Goal: Information Seeking & Learning: Learn about a topic

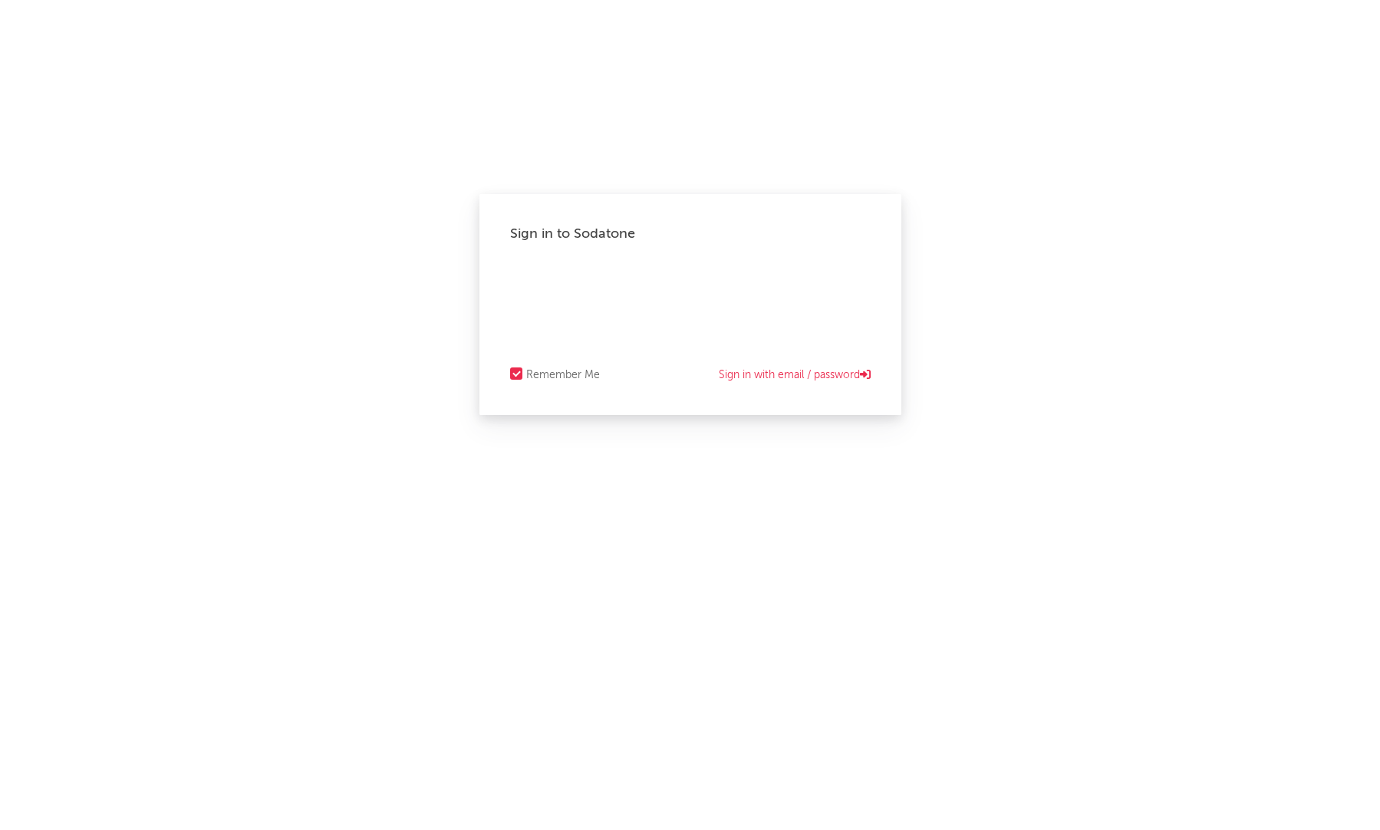
select select "recorded_music"
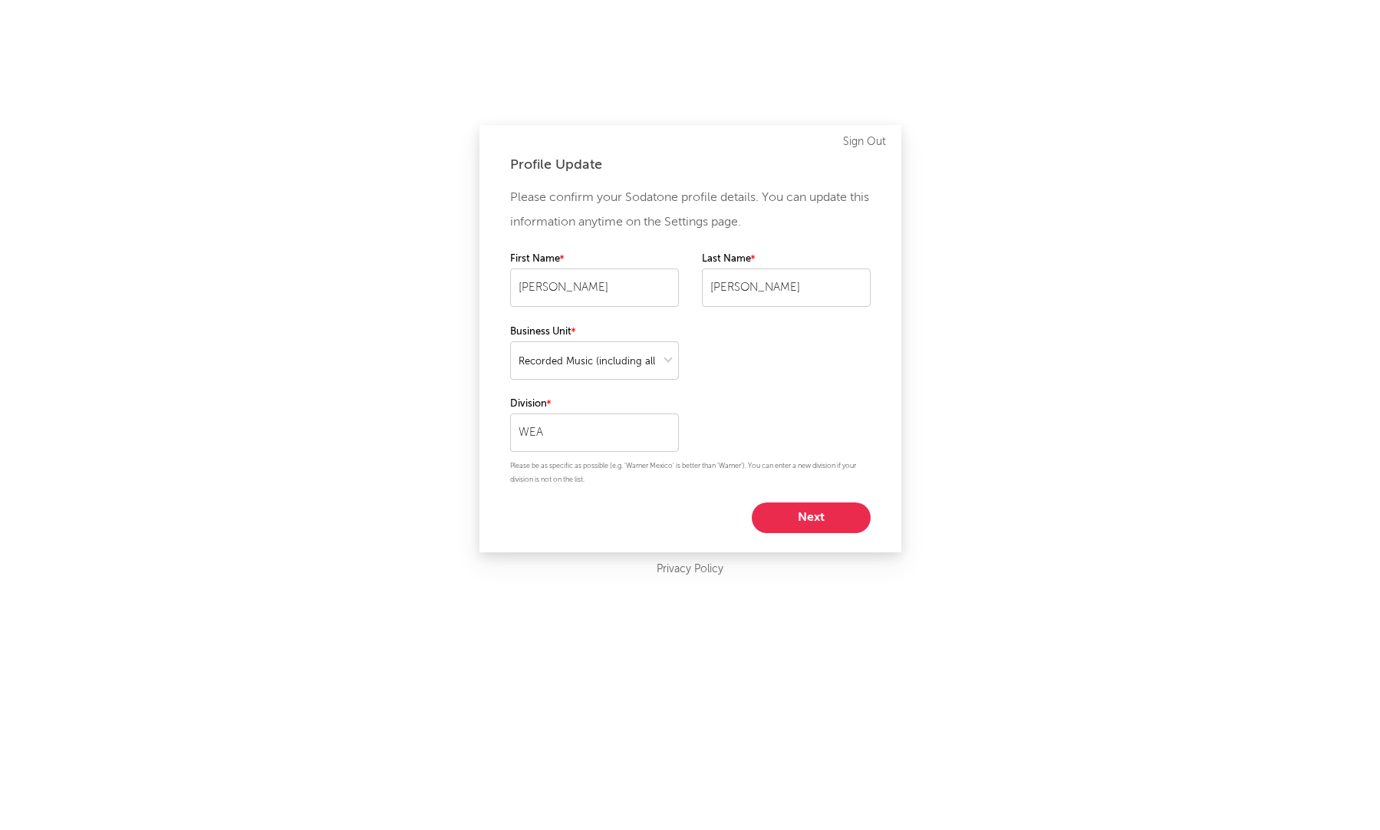
click at [791, 510] on button "Next" at bounding box center [811, 518] width 119 height 31
select select "marketing"
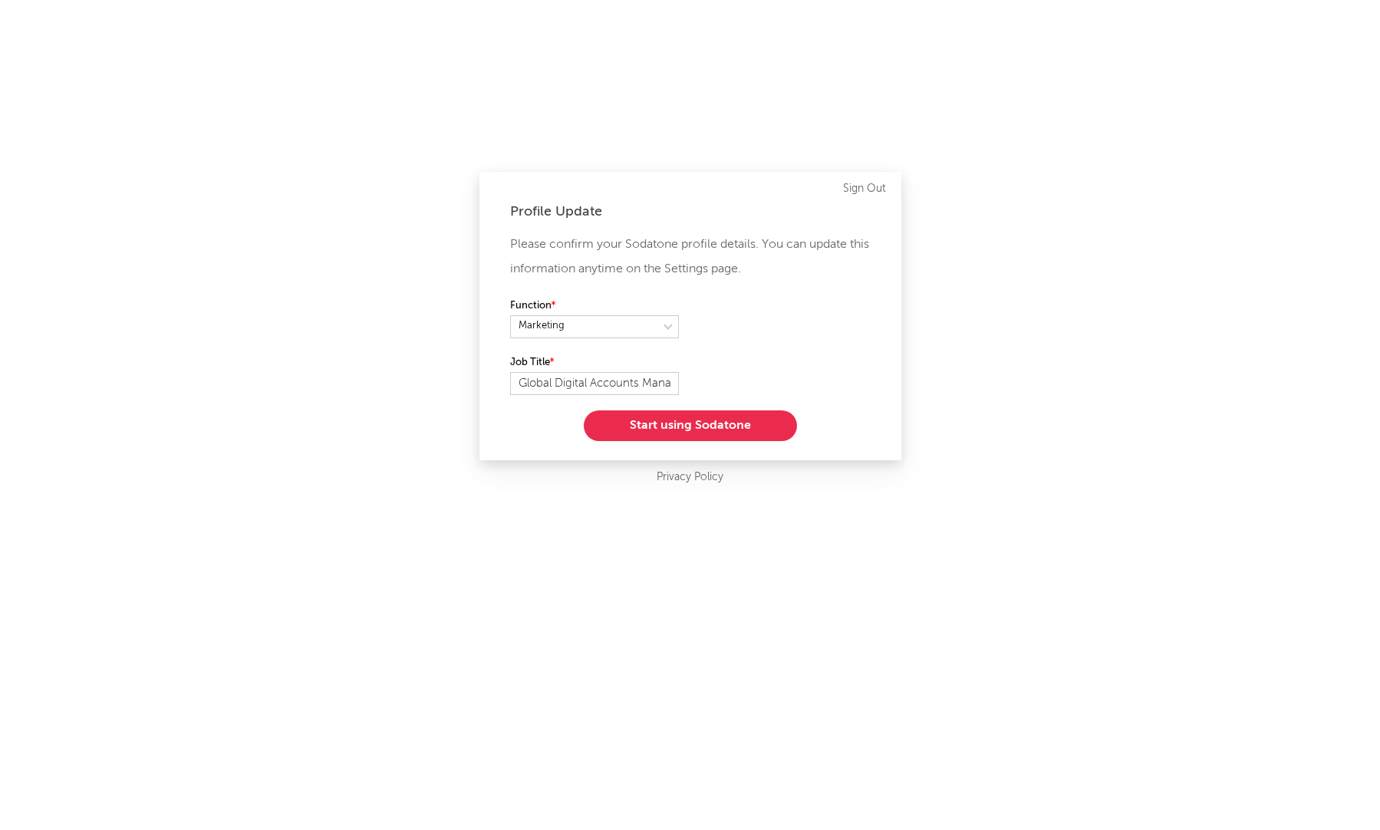
click at [711, 427] on button "Start using Sodatone" at bounding box center [690, 426] width 213 height 31
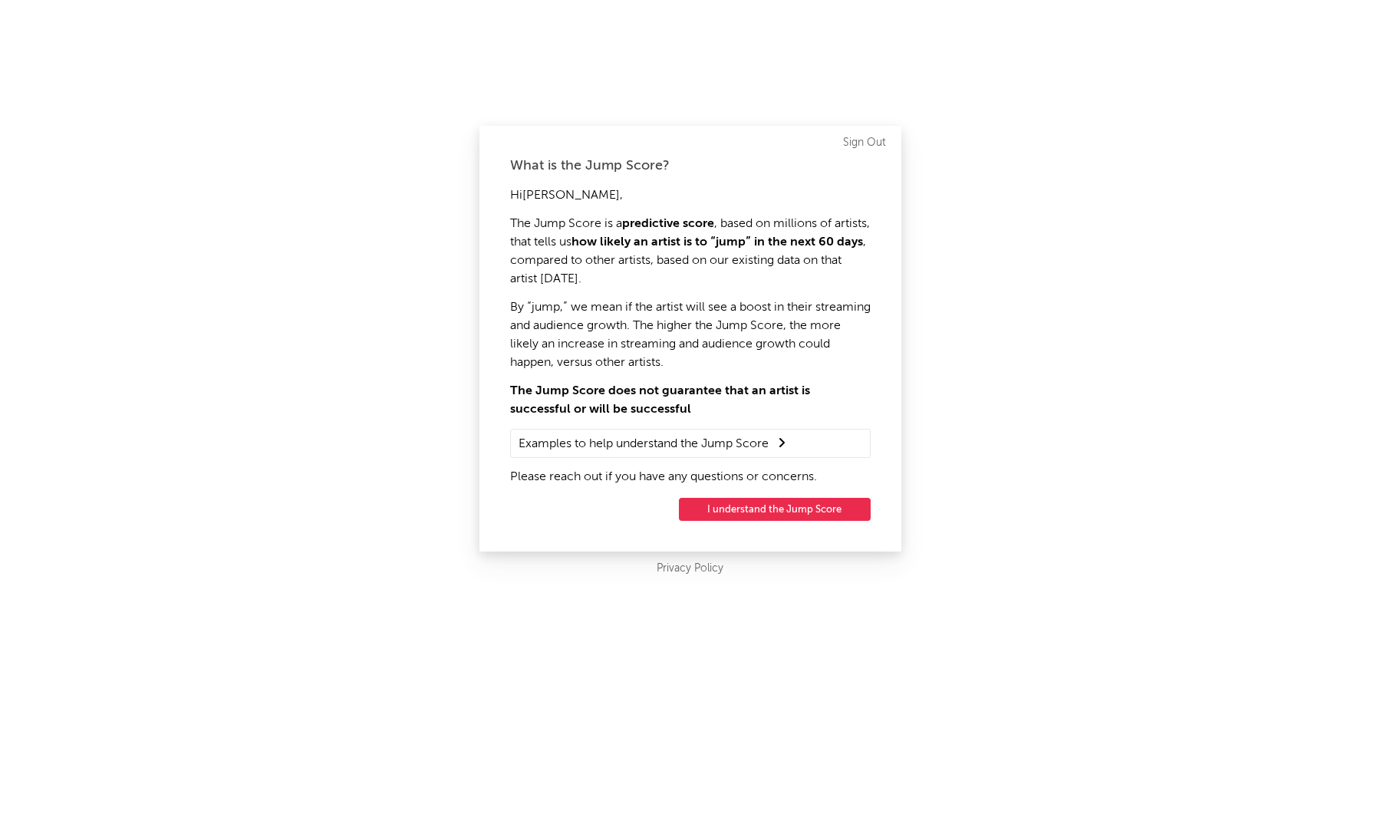
click at [750, 502] on button "I understand the Jump Score" at bounding box center [775, 509] width 192 height 23
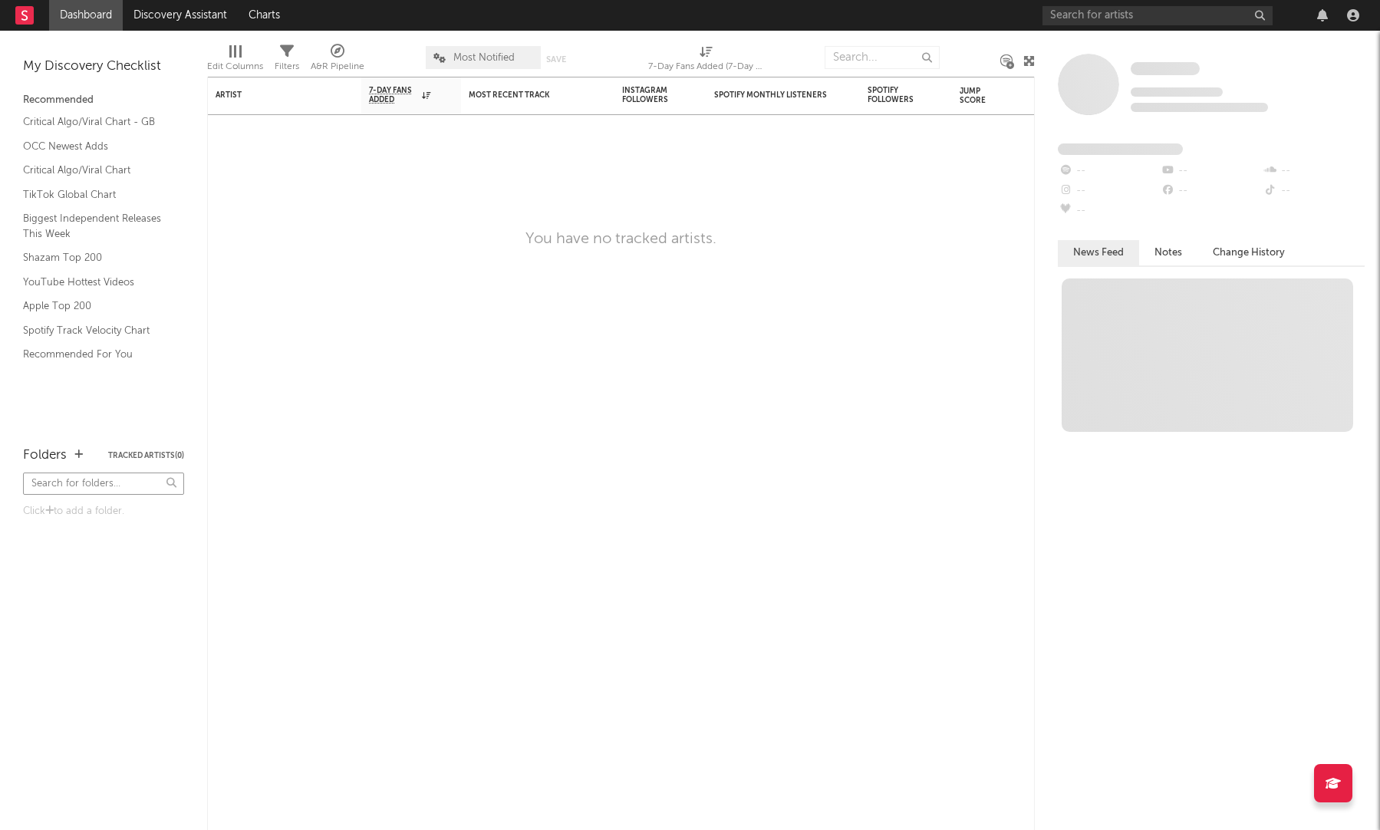
click at [94, 477] on input "text" at bounding box center [103, 484] width 161 height 22
click at [66, 124] on link "Critical Algo/Viral Chart - GB" at bounding box center [96, 122] width 146 height 17
click at [84, 208] on div "Critical Algo/Viral Chart - GB OCC Newest Adds Critical Algo/Viral Chart TikTok…" at bounding box center [103, 238] width 161 height 257
click at [79, 184] on div "Critical Algo/Viral Chart - GB OCC Newest Adds Critical Algo/Viral Chart TikTok…" at bounding box center [103, 238] width 161 height 257
click at [77, 196] on link "TikTok Global Chart" at bounding box center [96, 194] width 146 height 17
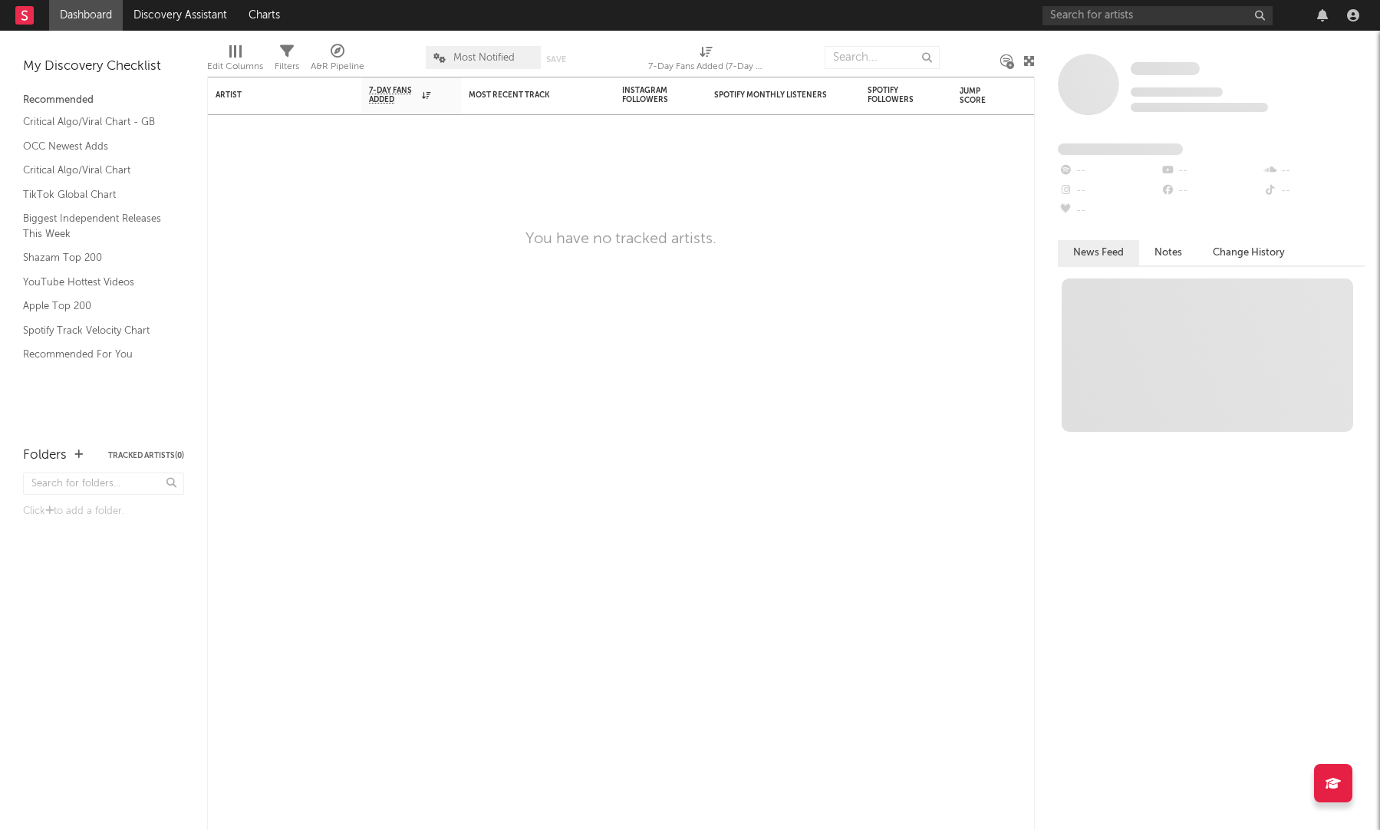
click at [117, 71] on div "My Discovery Checklist" at bounding box center [103, 67] width 161 height 18
click at [55, 6] on link "Dashboard" at bounding box center [86, 15] width 74 height 31
click at [147, 8] on link "Discovery Assistant" at bounding box center [180, 15] width 115 height 31
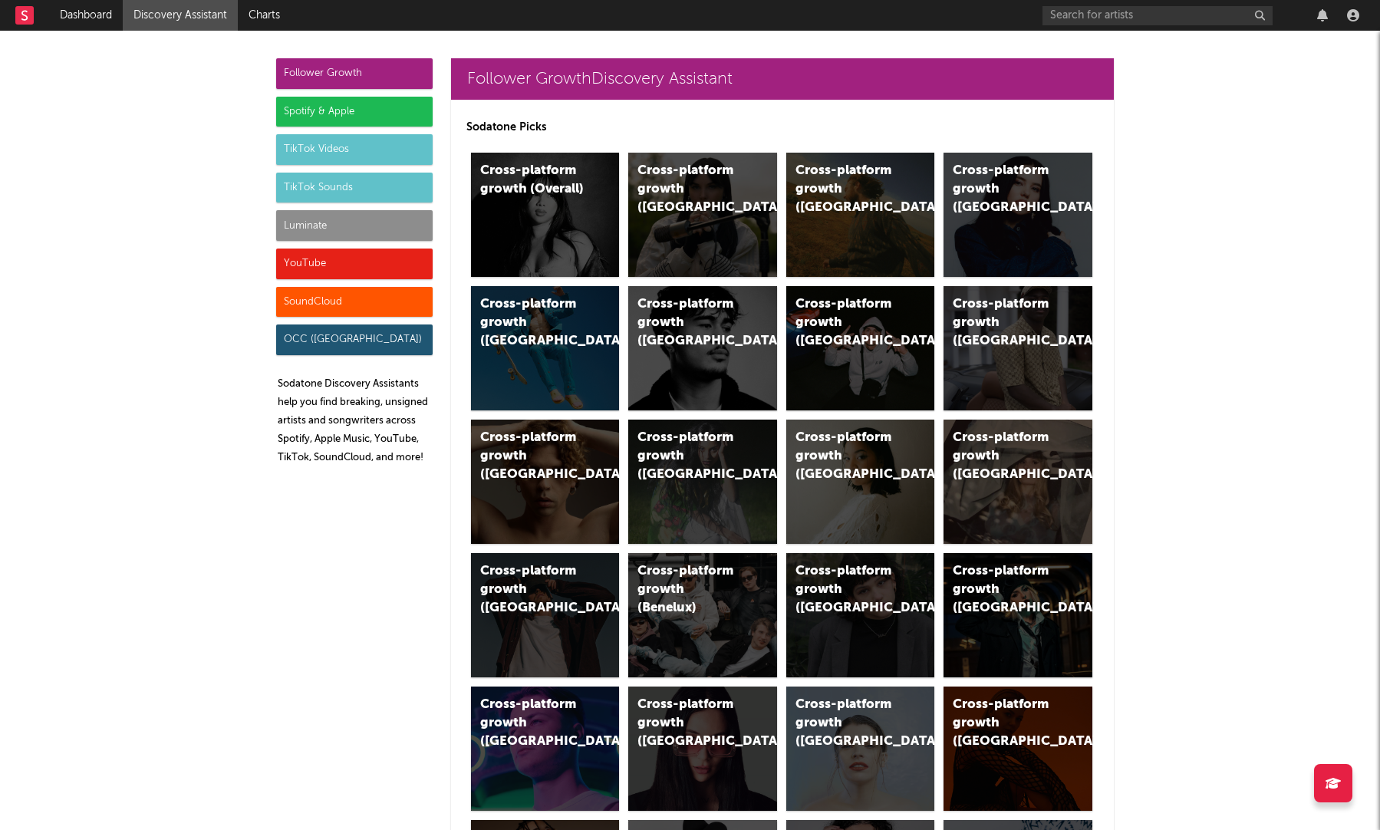
click at [341, 187] on div "TikTok Sounds" at bounding box center [354, 188] width 157 height 31
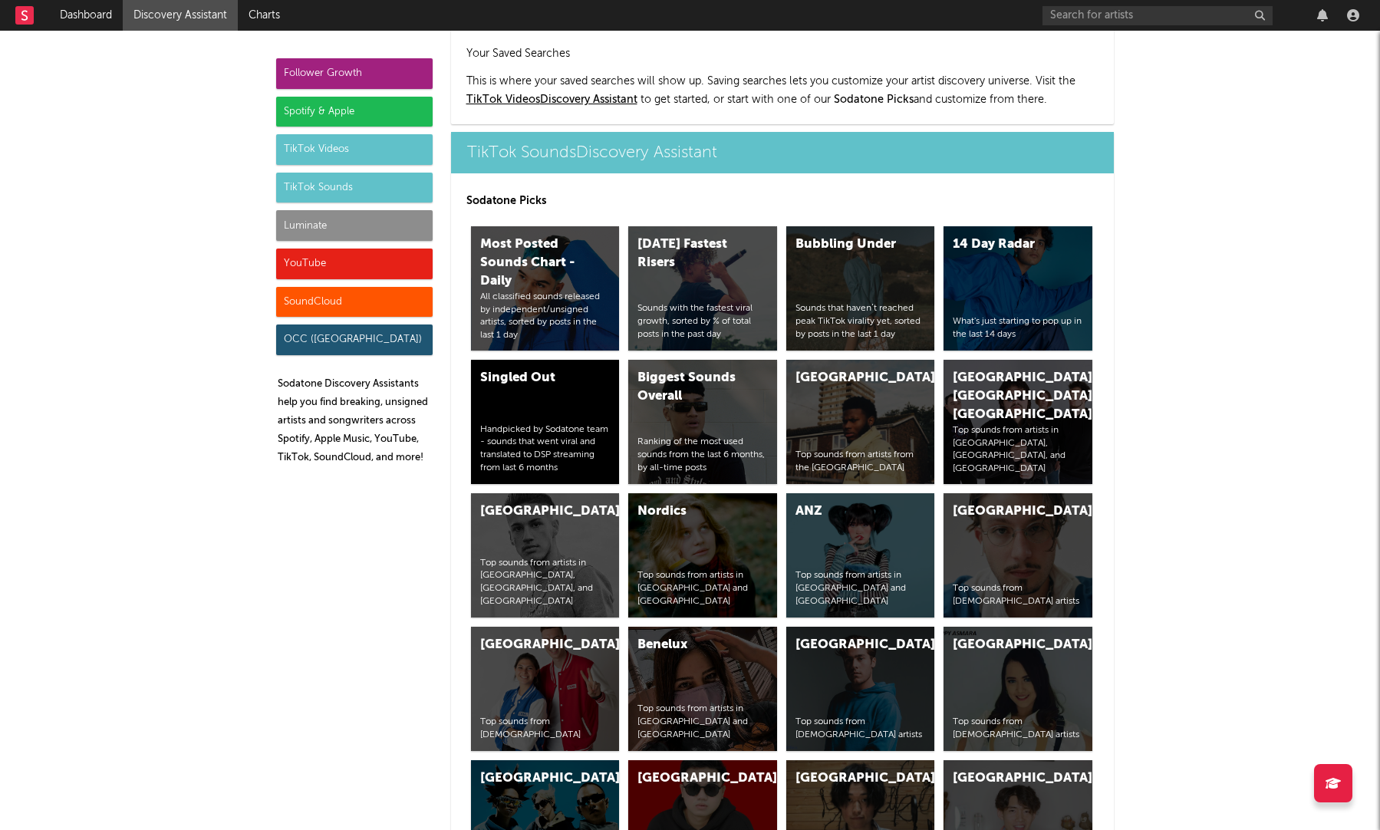
scroll to position [5163, 0]
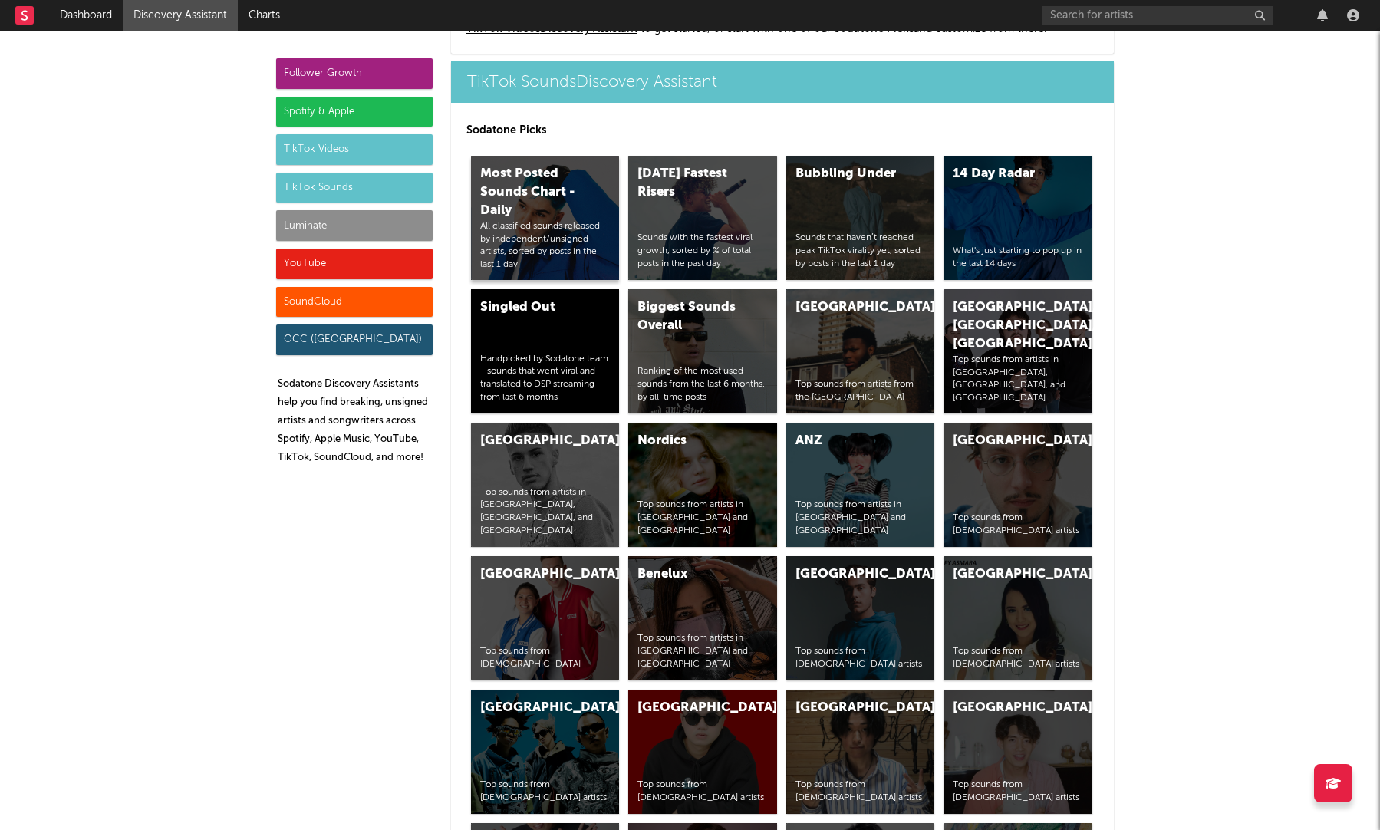
click at [546, 229] on div "All classified sounds released by independent/unsigned artists, sorted by posts…" at bounding box center [545, 245] width 130 height 51
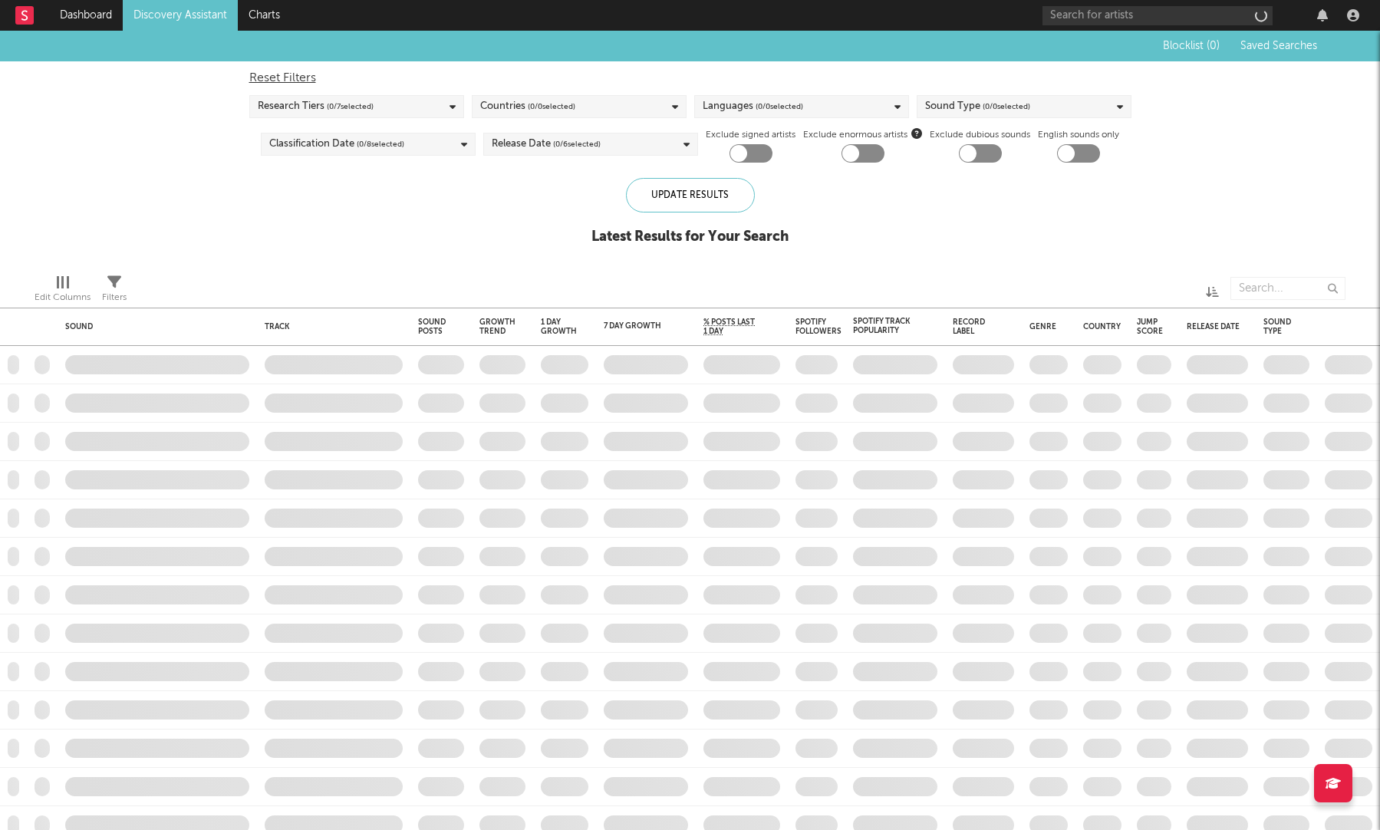
checkbox input "true"
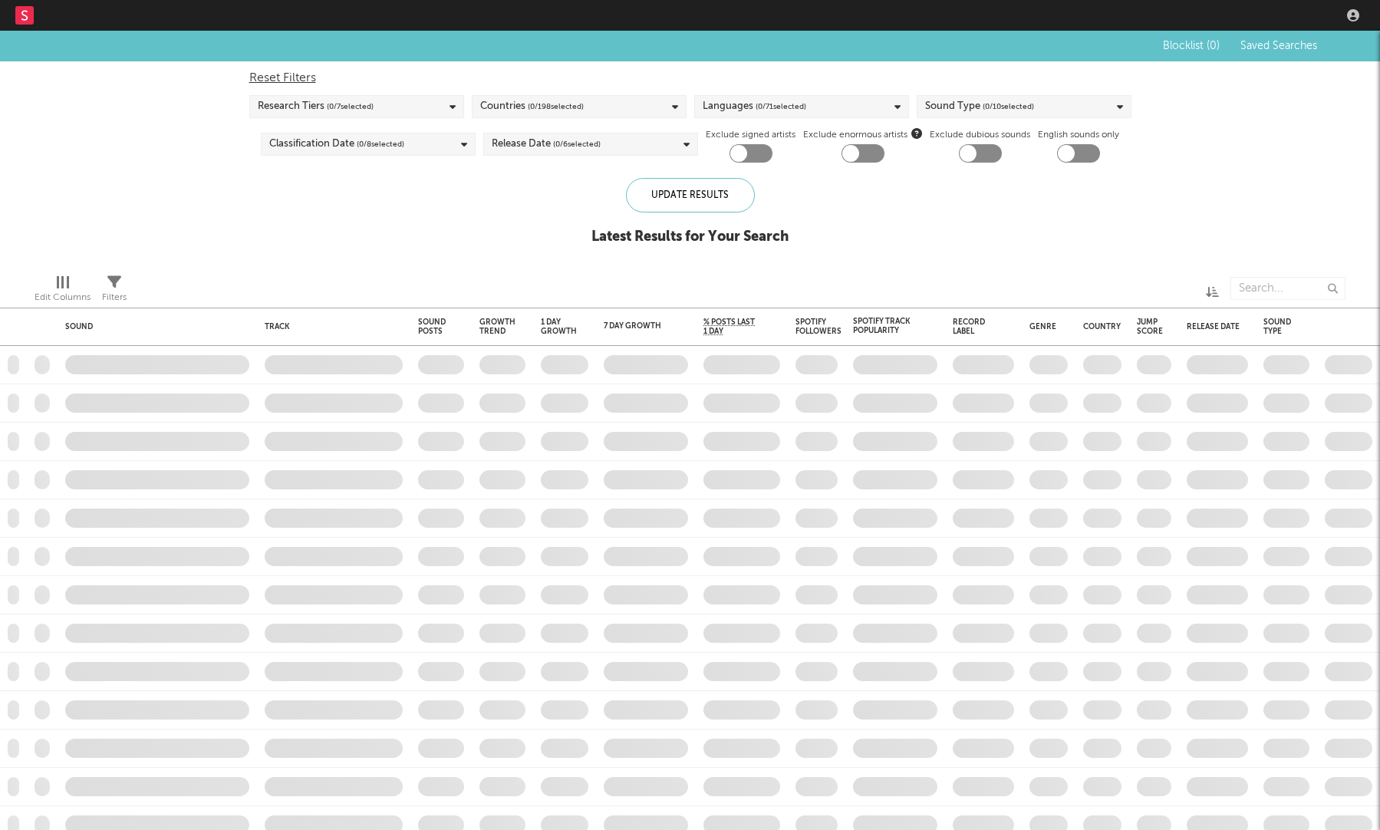
checkbox input "true"
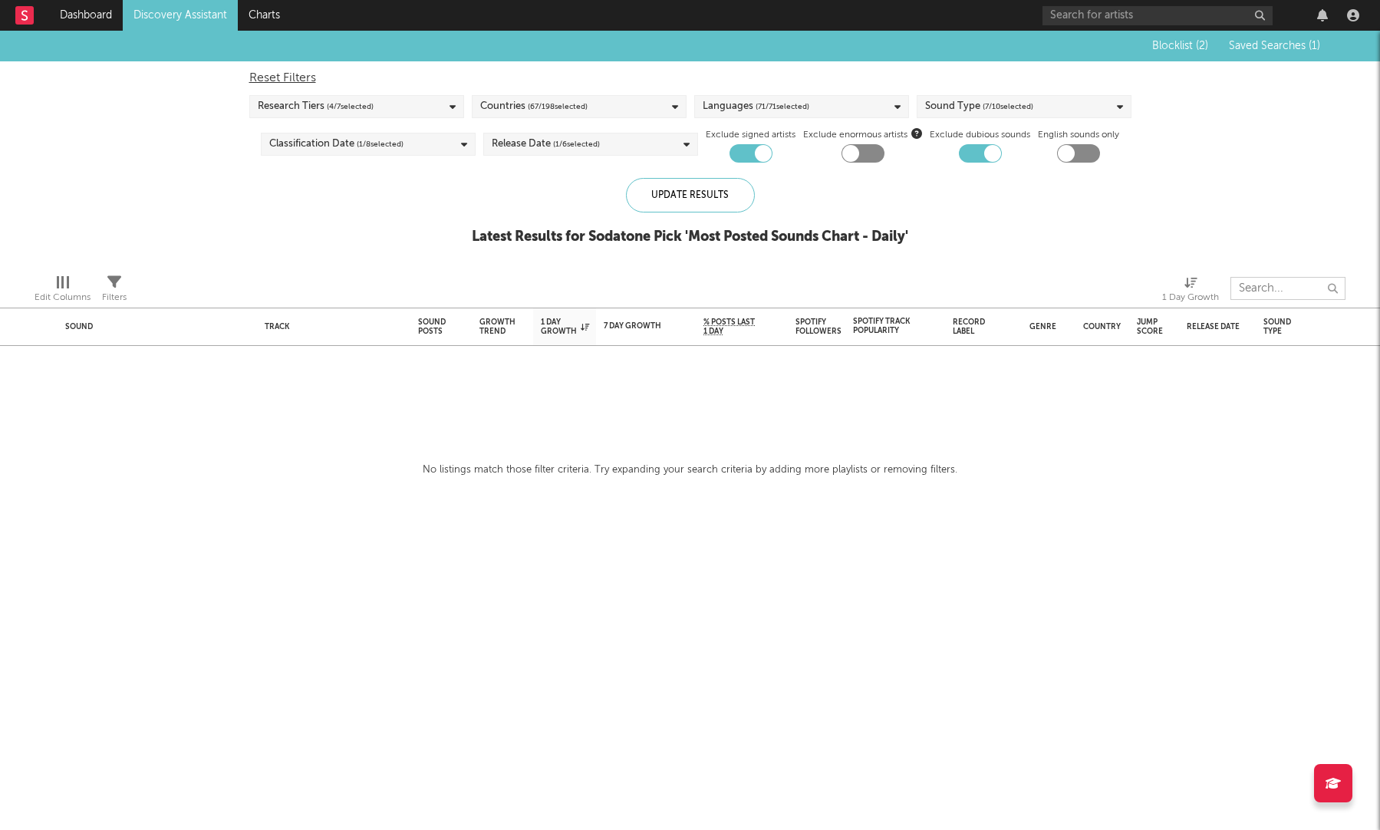
click at [1259, 282] on input "text" at bounding box center [1288, 288] width 115 height 23
click at [1059, 102] on div "Sound Type ( 7 / 10 selected)" at bounding box center [1024, 106] width 215 height 23
click at [1291, 294] on input "text" at bounding box center [1288, 288] width 115 height 23
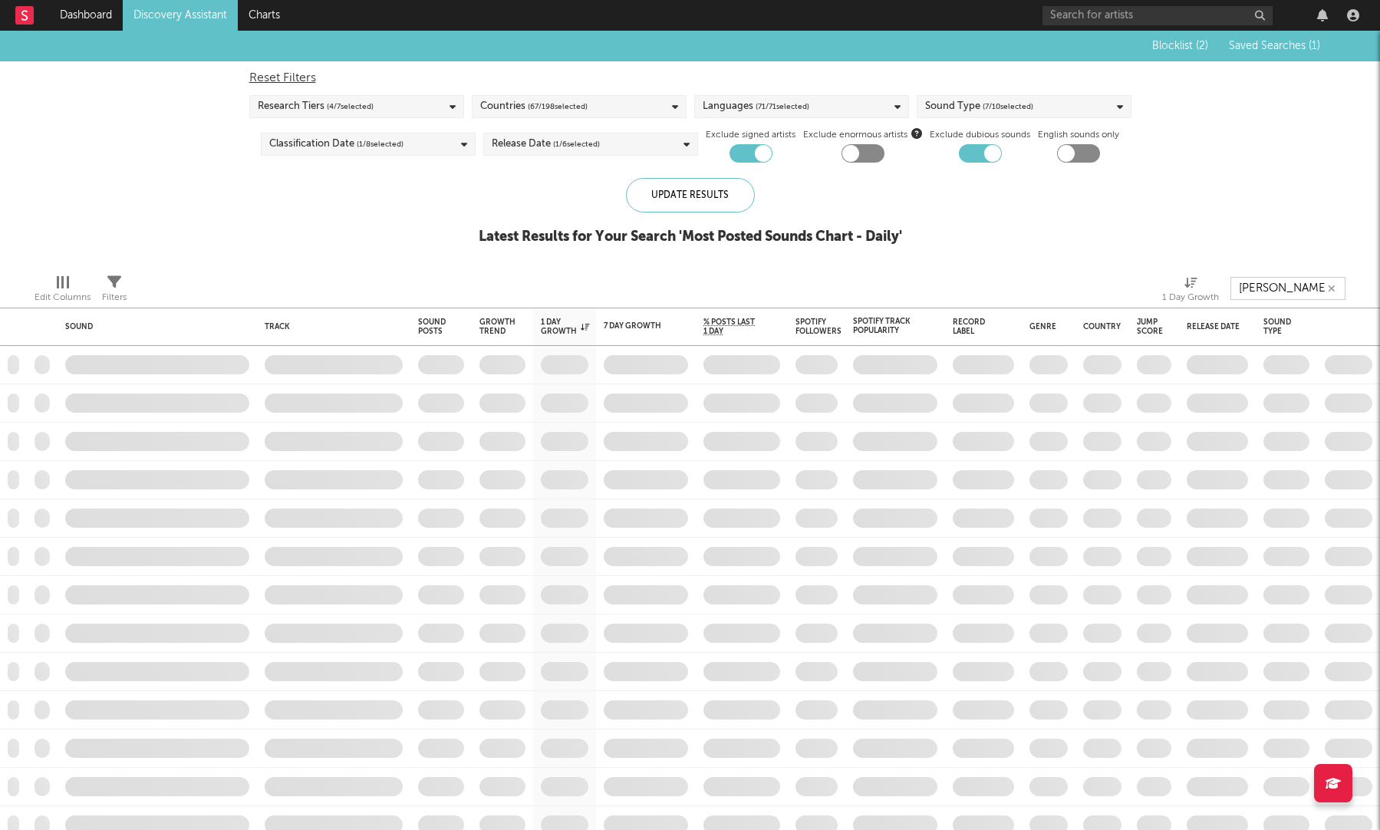
type input "lily fitts"
